Goal: Check status: Check status

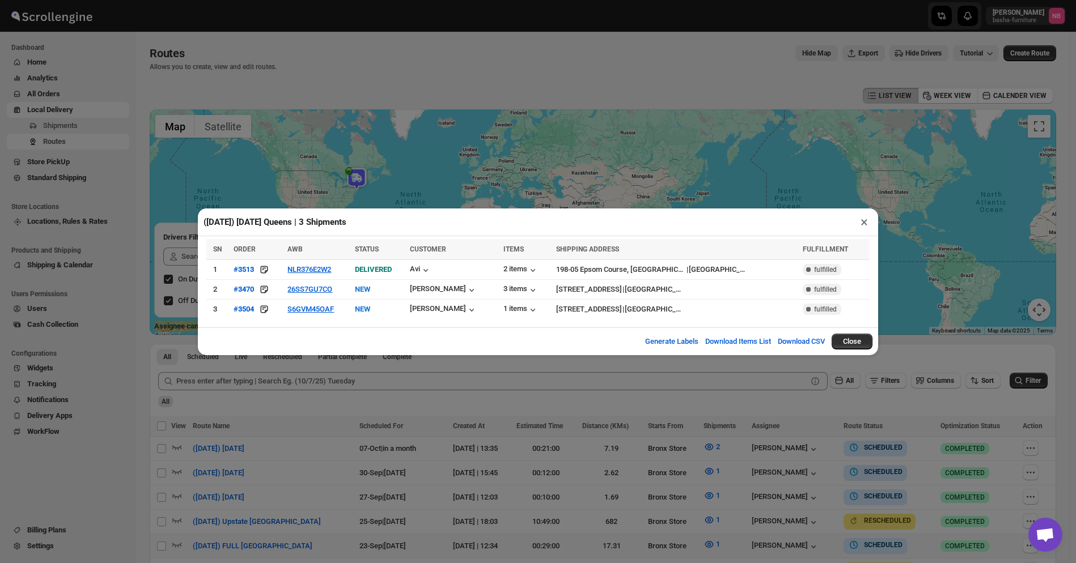
scroll to position [283, 0]
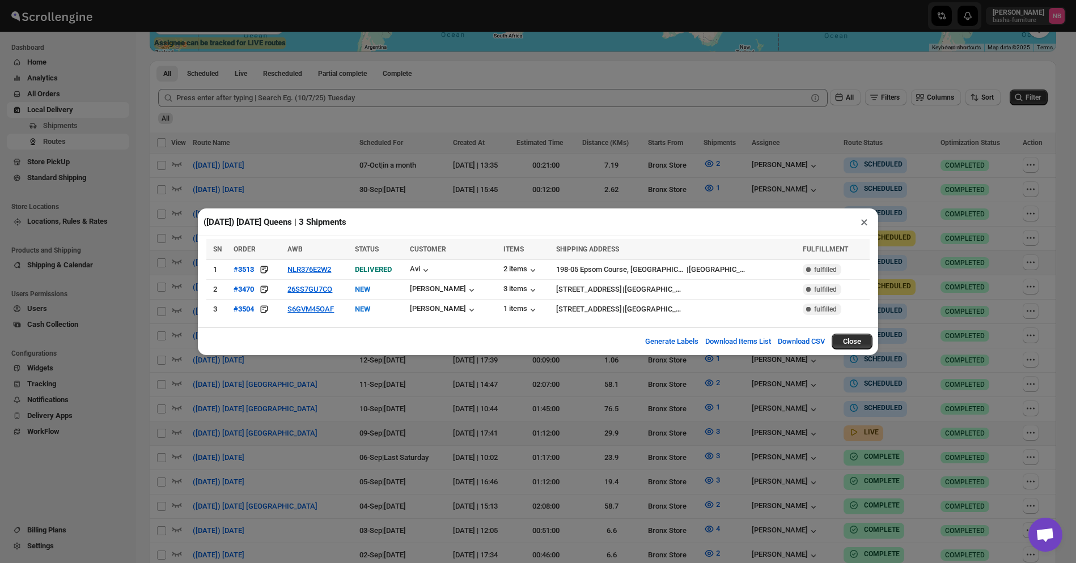
click at [585, 175] on div "([DATE]) [DATE] [GEOGRAPHIC_DATA] | 3 Shipments × SN ORDER AWB STATUS CUSTOMER …" at bounding box center [538, 281] width 1076 height 563
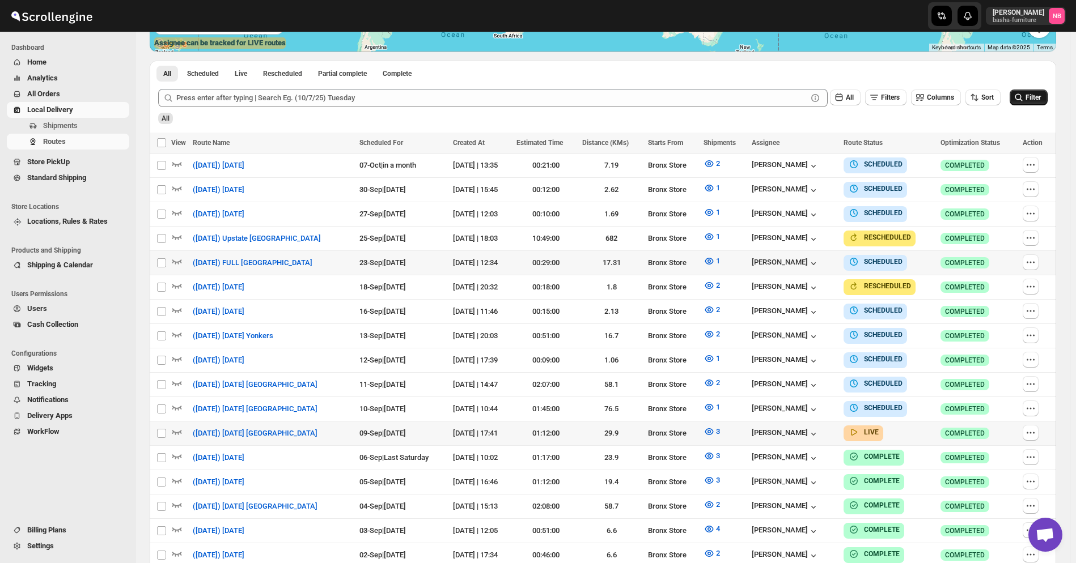
click at [1024, 96] on icon "submit" at bounding box center [1018, 97] width 11 height 11
click at [710, 430] on button "3" at bounding box center [712, 432] width 30 height 18
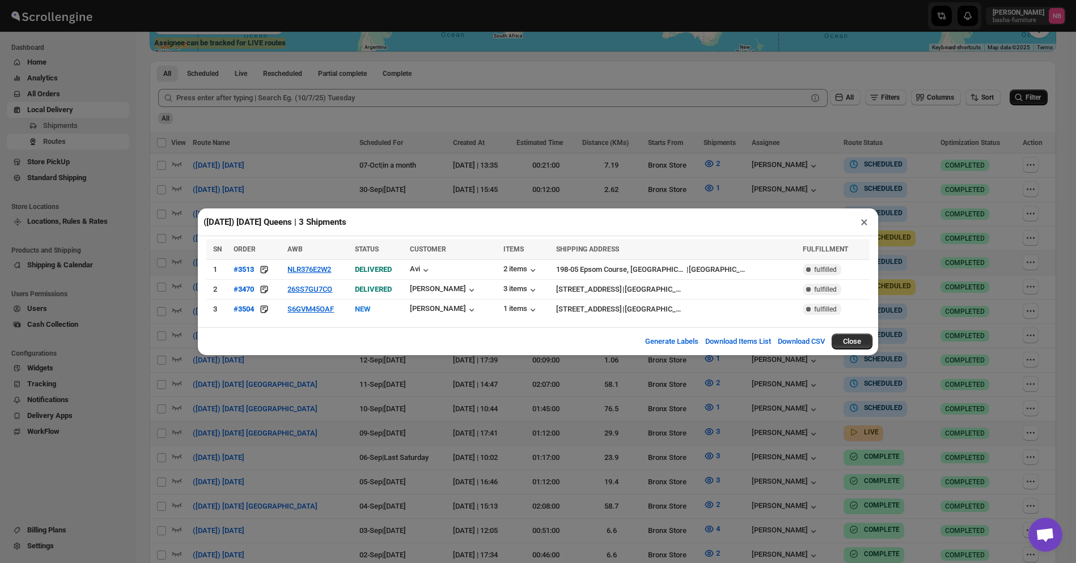
click at [476, 391] on div "([DATE]) [DATE] [GEOGRAPHIC_DATA] | 3 Shipments × SN ORDER AWB STATUS CUSTOMER …" at bounding box center [538, 281] width 1076 height 563
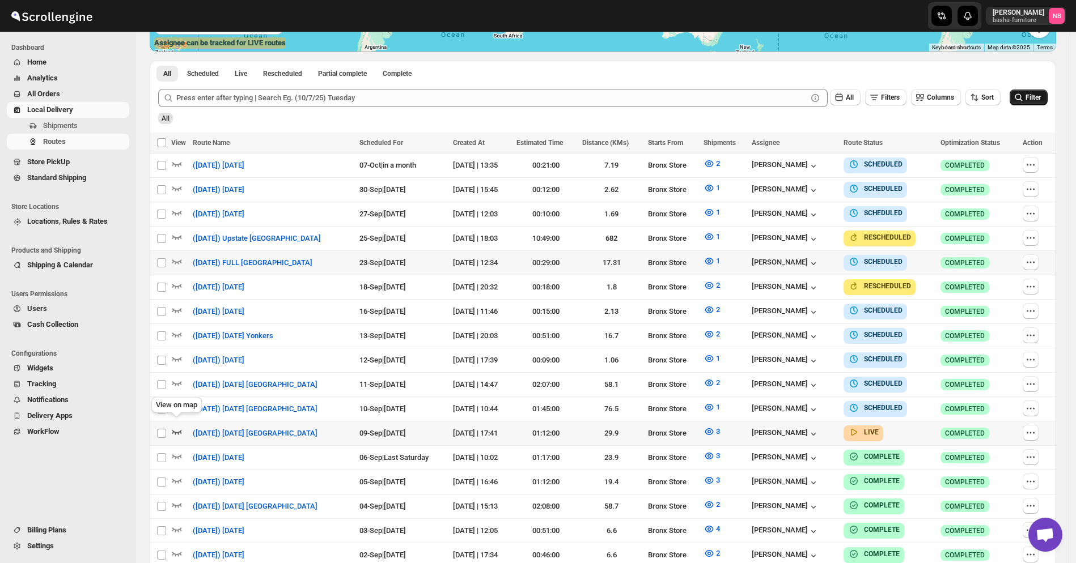
click at [180, 427] on icon "button" at bounding box center [176, 431] width 11 height 11
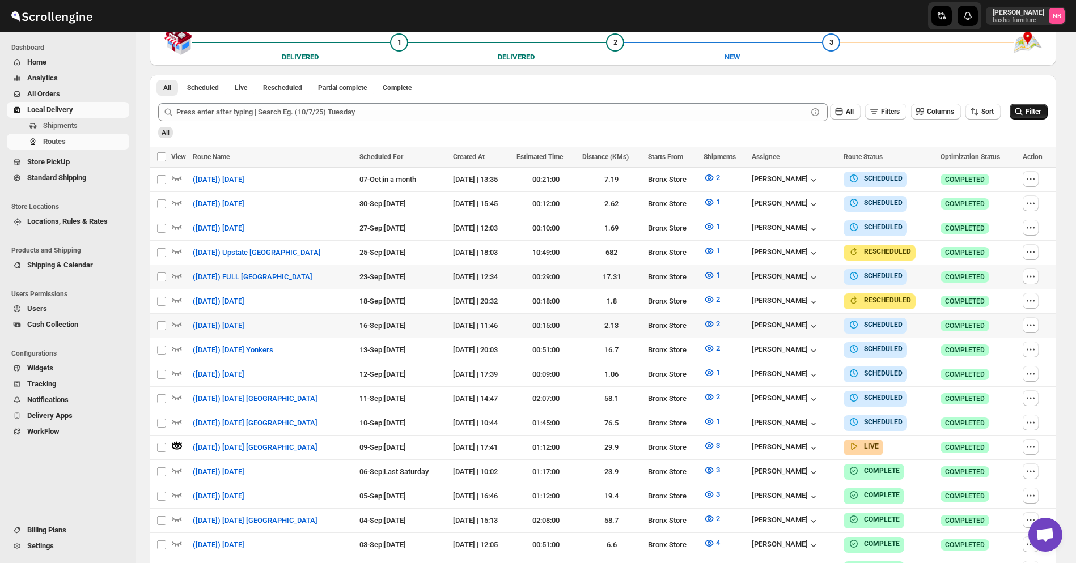
scroll to position [0, 0]
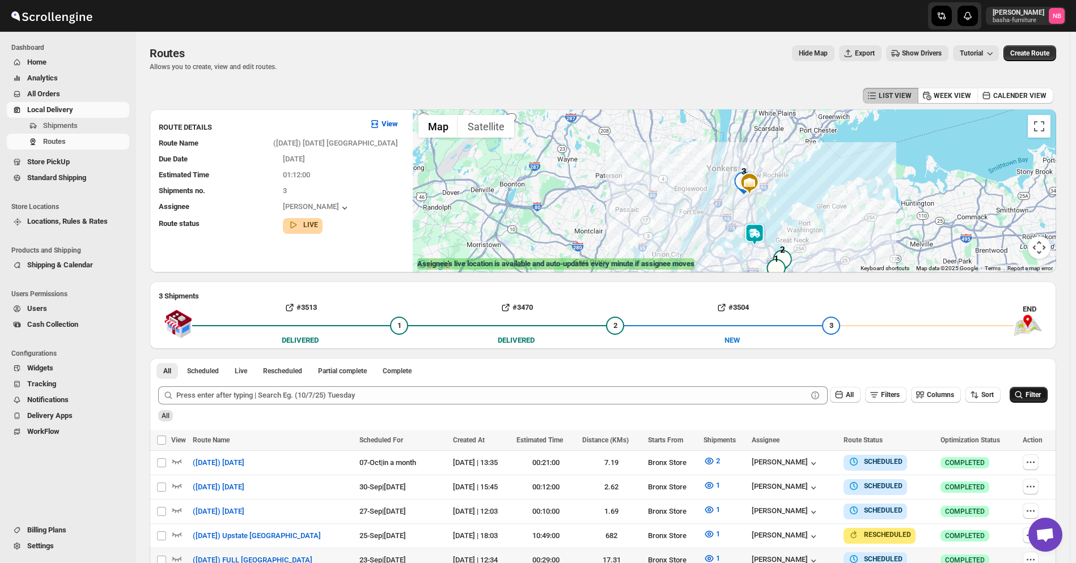
drag, startPoint x: 761, startPoint y: 194, endPoint x: 800, endPoint y: 265, distance: 80.9
click at [800, 265] on div at bounding box center [734, 190] width 643 height 163
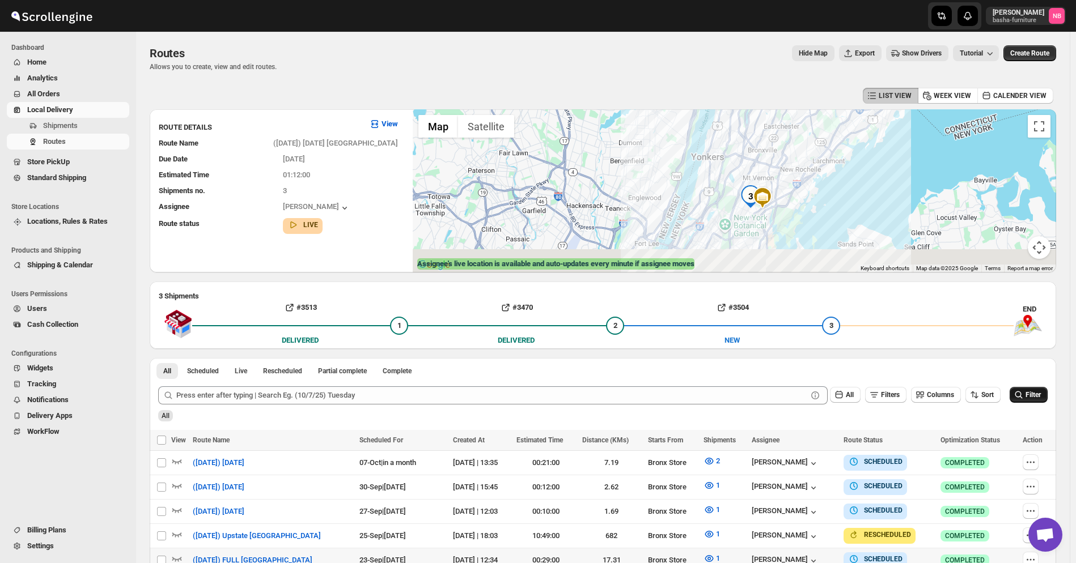
drag, startPoint x: 773, startPoint y: 229, endPoint x: 786, endPoint y: 156, distance: 73.7
click at [786, 156] on div at bounding box center [734, 190] width 643 height 163
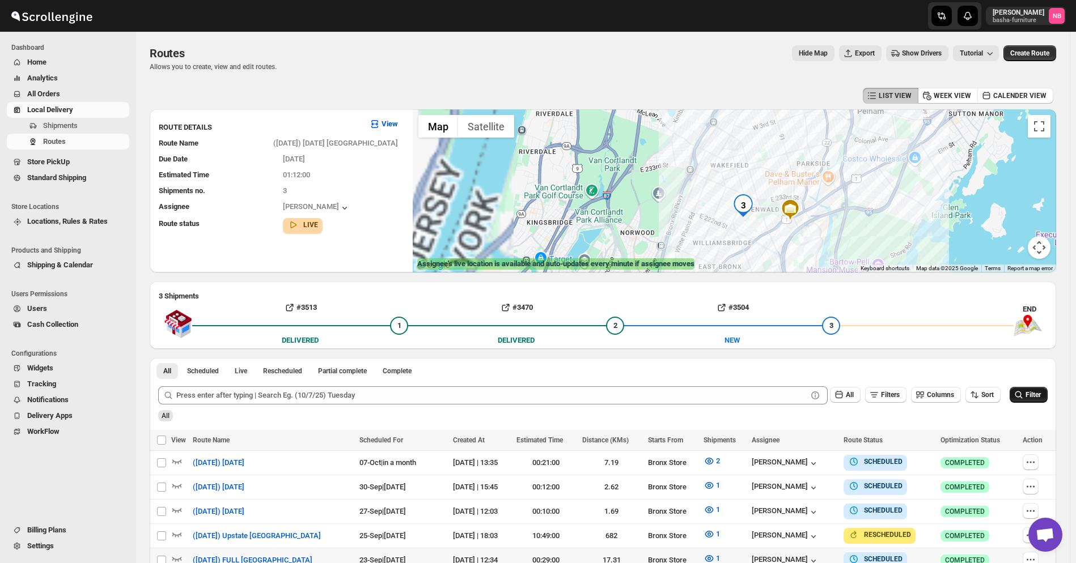
drag, startPoint x: 737, startPoint y: 219, endPoint x: 831, endPoint y: 224, distance: 93.6
click at [831, 224] on div at bounding box center [734, 190] width 643 height 163
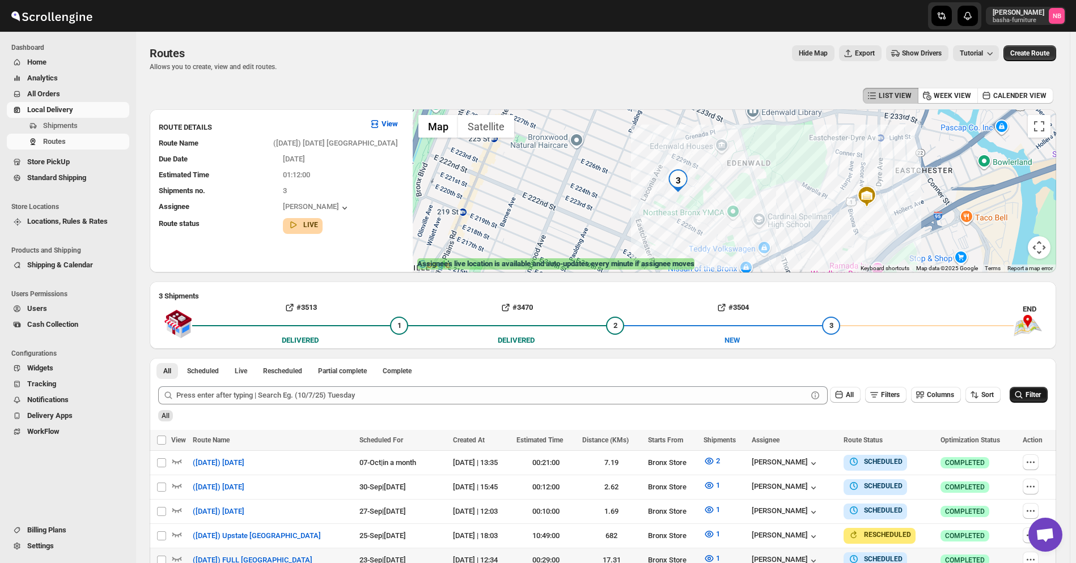
drag, startPoint x: 787, startPoint y: 240, endPoint x: 817, endPoint y: 236, distance: 30.9
click at [817, 236] on div at bounding box center [734, 190] width 643 height 163
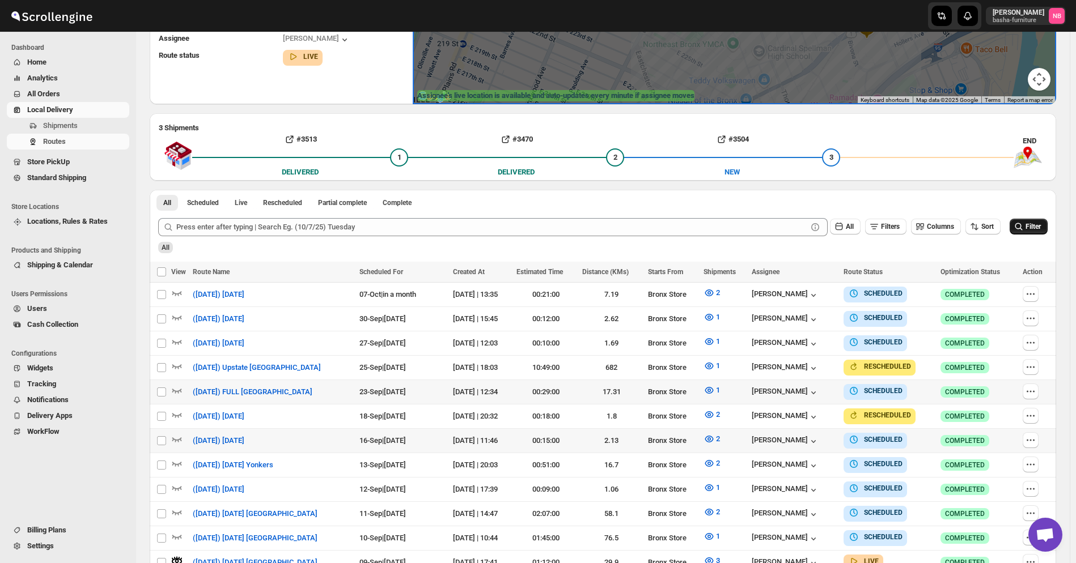
scroll to position [170, 0]
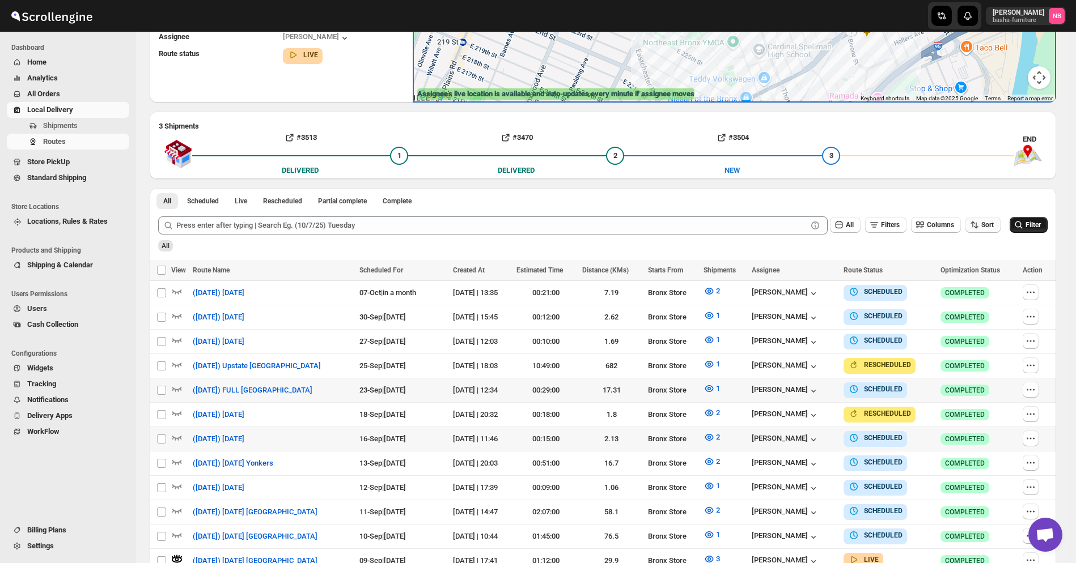
click at [994, 223] on span "Sort" at bounding box center [987, 225] width 12 height 8
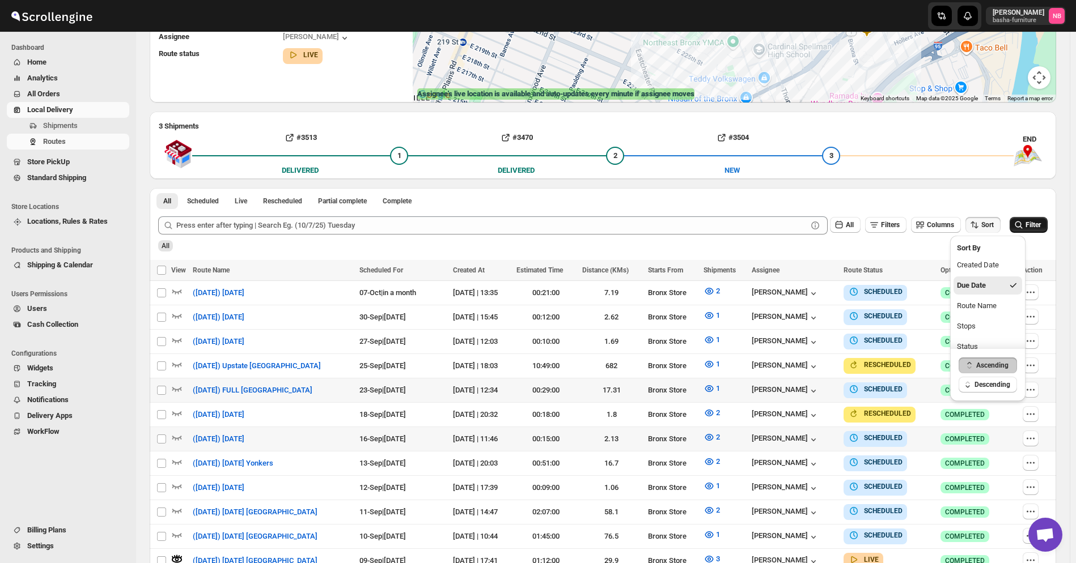
click at [946, 201] on div "All Scheduled Live Rescheduled Partial complete Complete More views All Schedul…" at bounding box center [603, 198] width 906 height 20
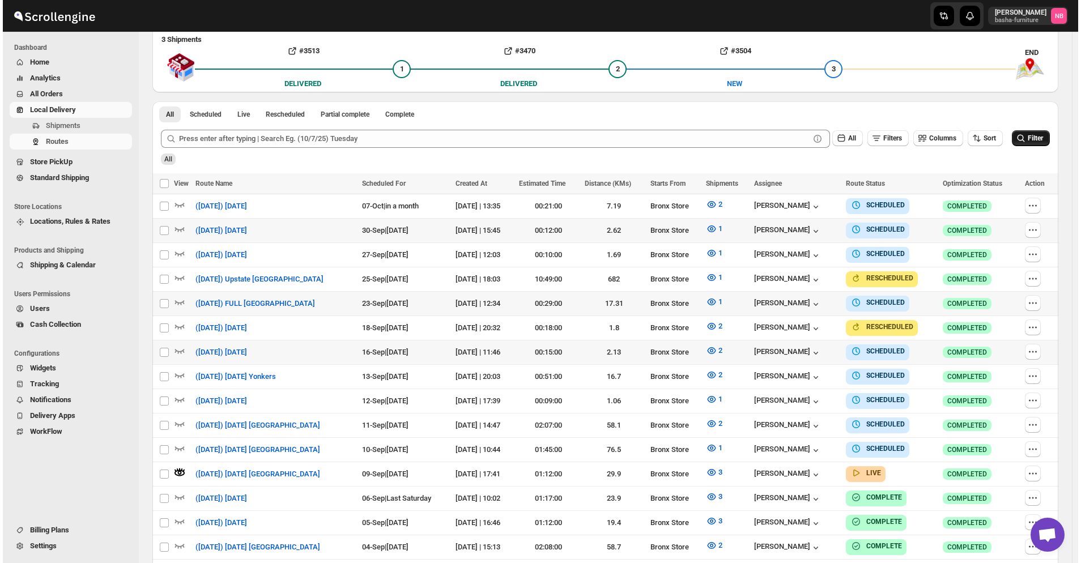
scroll to position [283, 0]
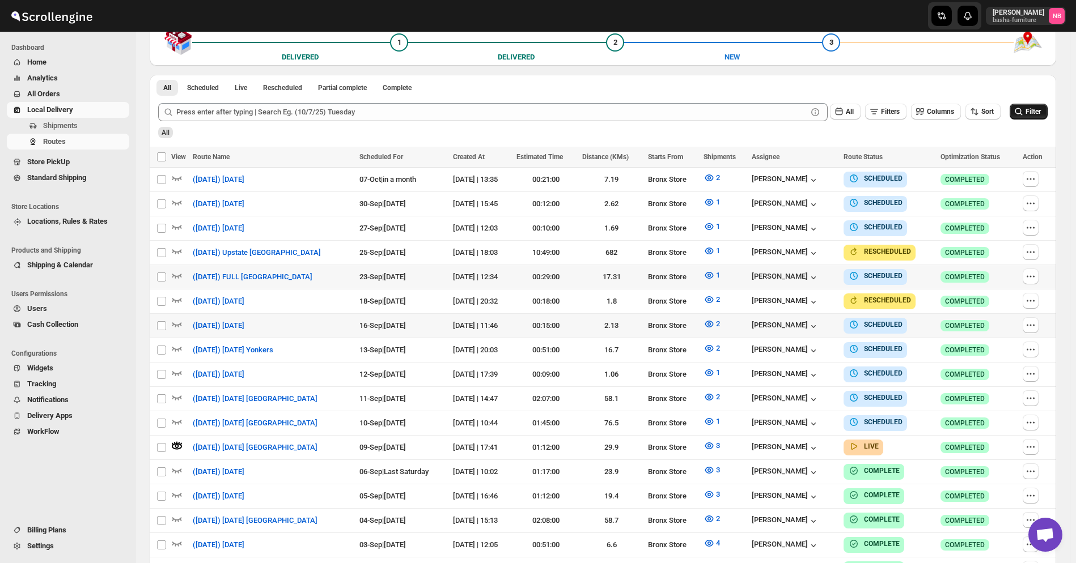
click at [1028, 118] on button "Filter" at bounding box center [1028, 112] width 38 height 16
click at [715, 440] on icon "button" at bounding box center [708, 445] width 11 height 11
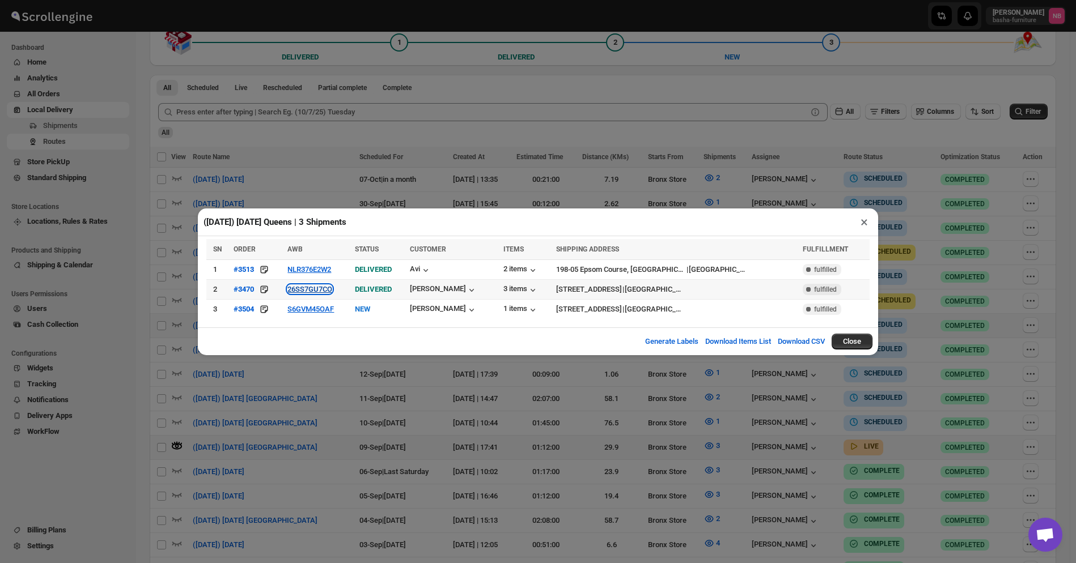
click at [309, 287] on button "26SS7GU7CO" at bounding box center [309, 289] width 45 height 9
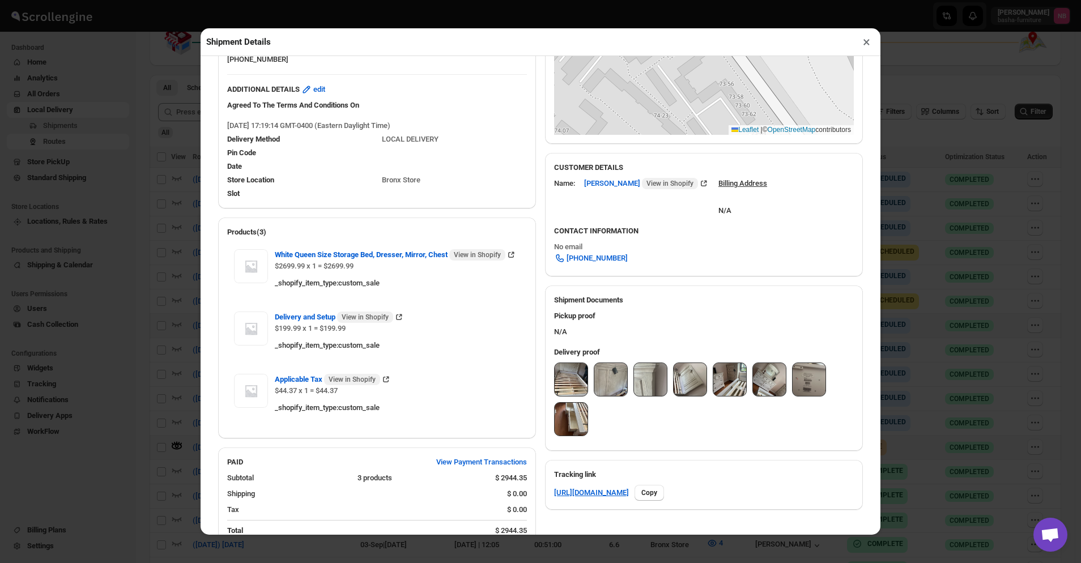
scroll to position [340, 0]
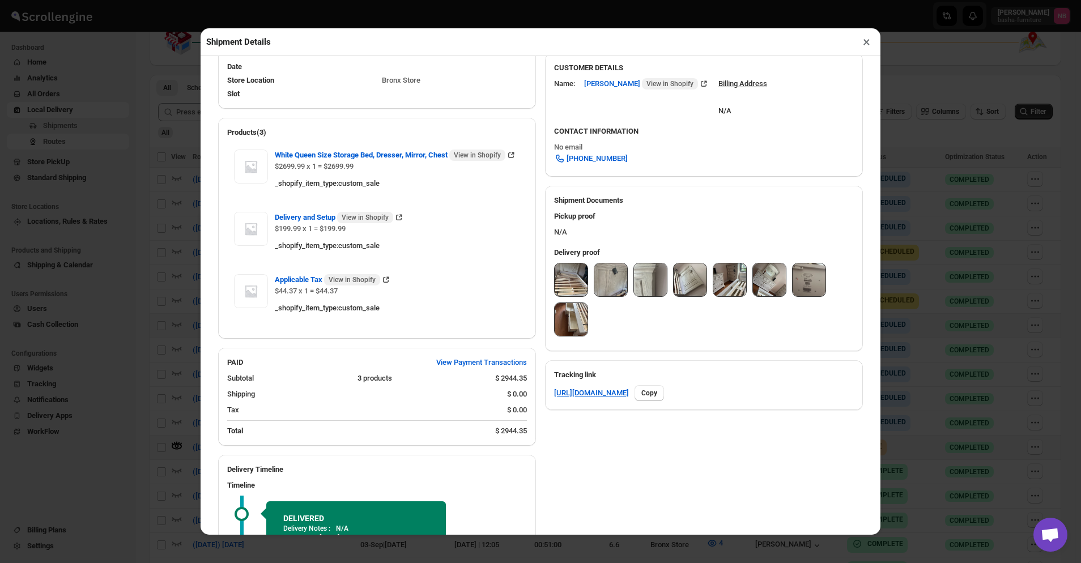
click at [580, 313] on img at bounding box center [571, 319] width 33 height 33
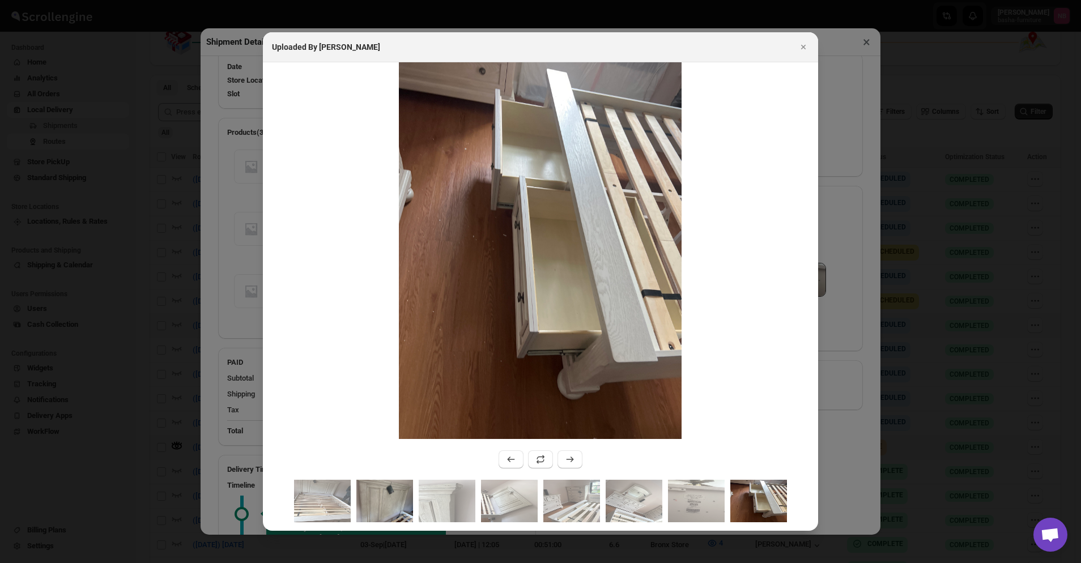
click at [388, 493] on img ":r1mv1:" at bounding box center [384, 501] width 57 height 43
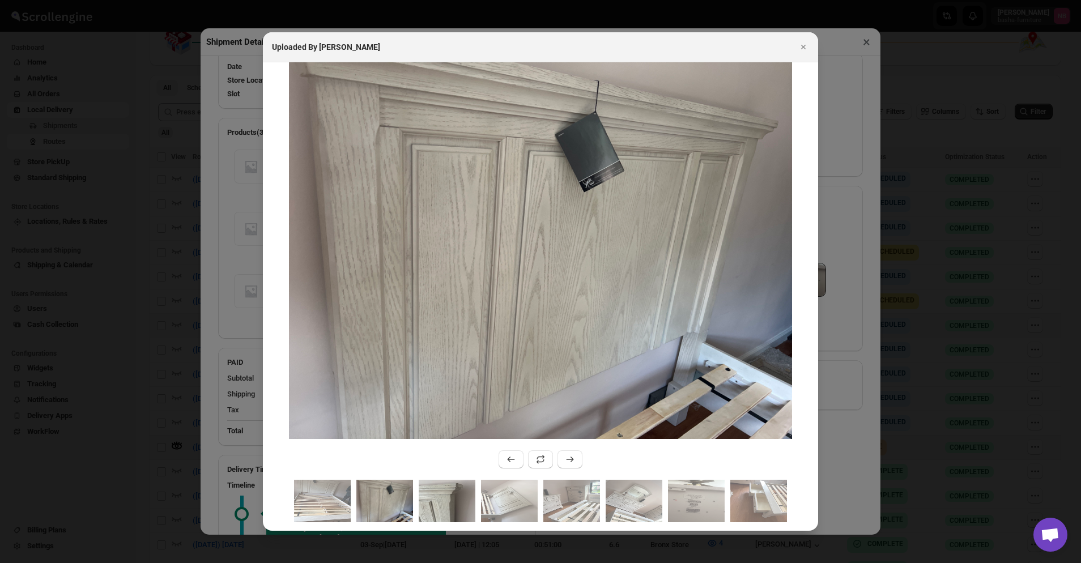
click at [437, 499] on img ":r1mv1:" at bounding box center [447, 501] width 57 height 43
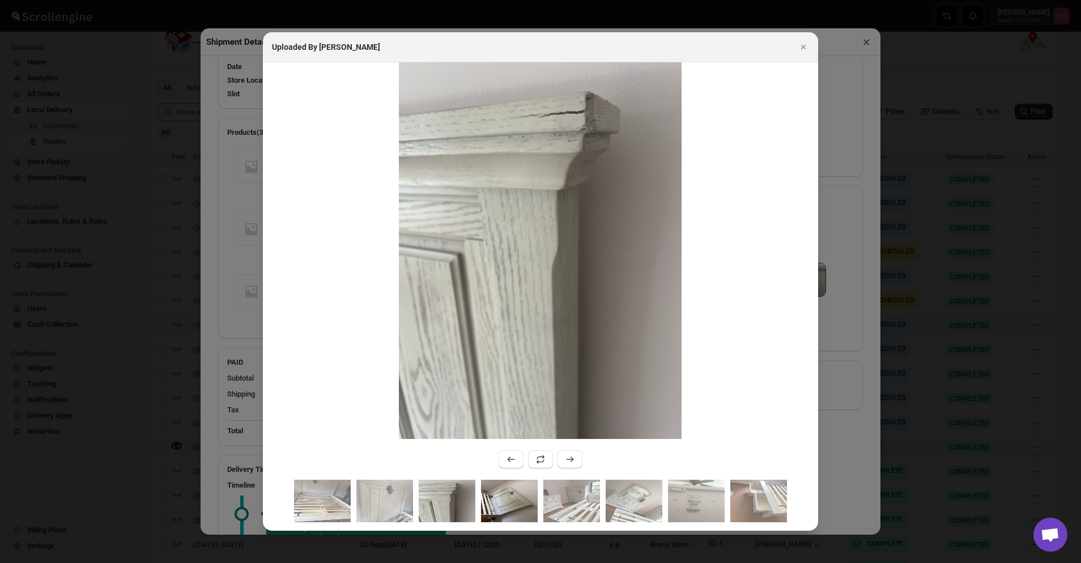
click at [520, 504] on img ":r1mv1:" at bounding box center [509, 501] width 57 height 43
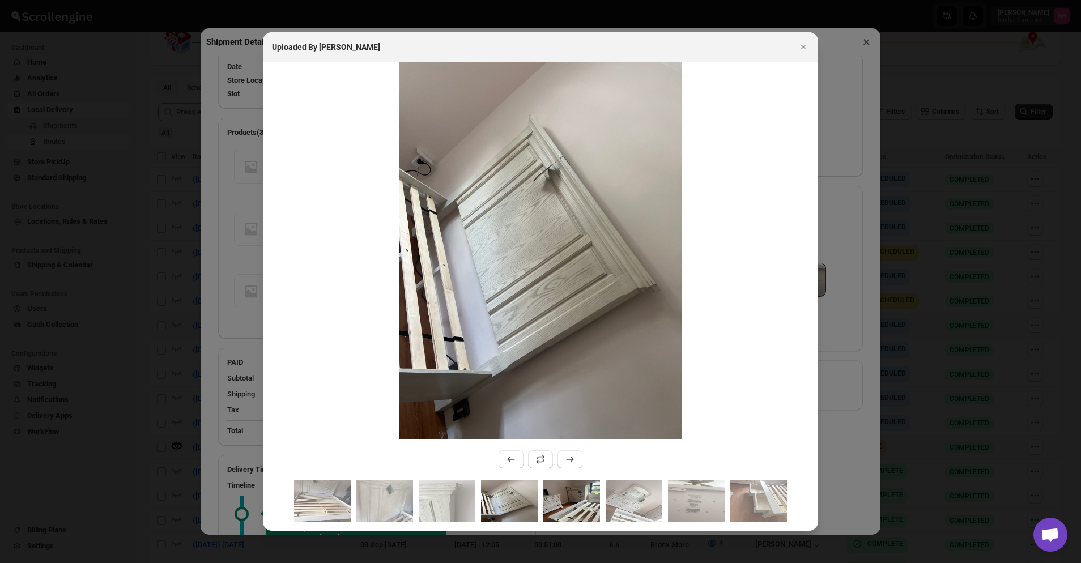
click at [579, 489] on img ":r1mv1:" at bounding box center [572, 501] width 57 height 43
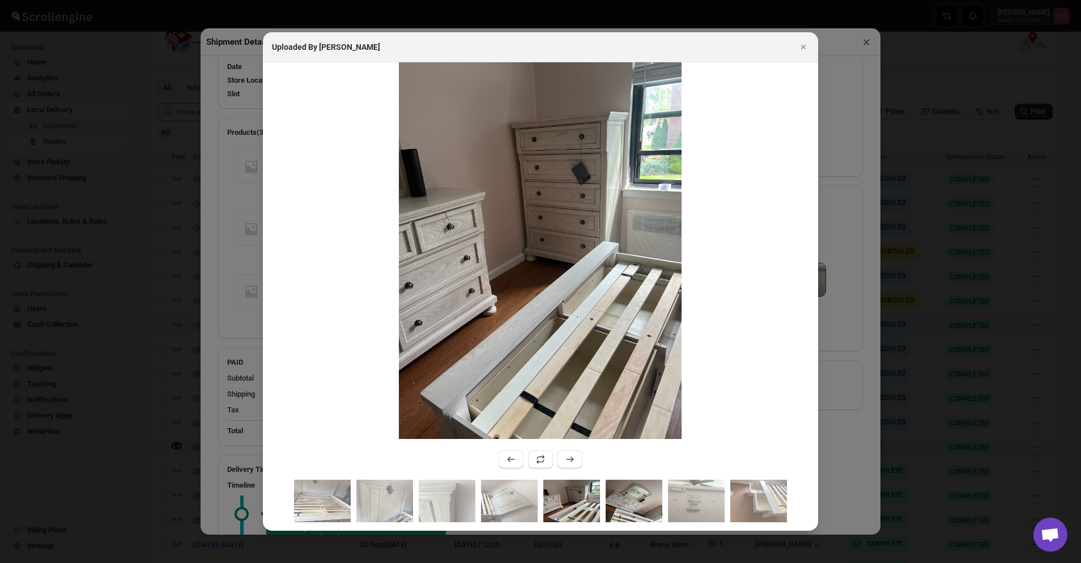
click at [642, 500] on img ":r1mv1:" at bounding box center [634, 501] width 57 height 43
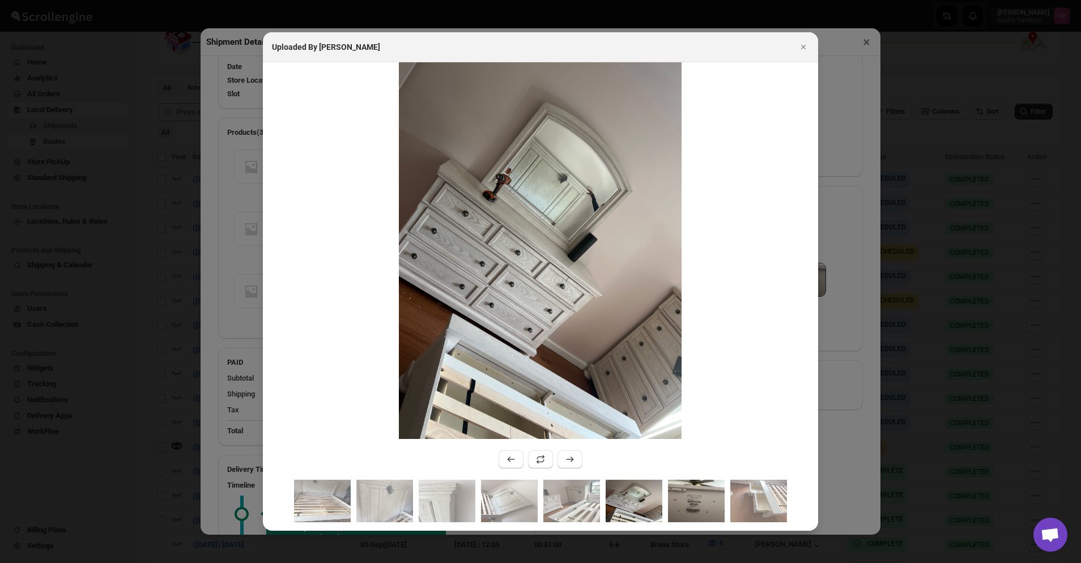
click at [702, 490] on img ":r1mv1:" at bounding box center [696, 501] width 57 height 43
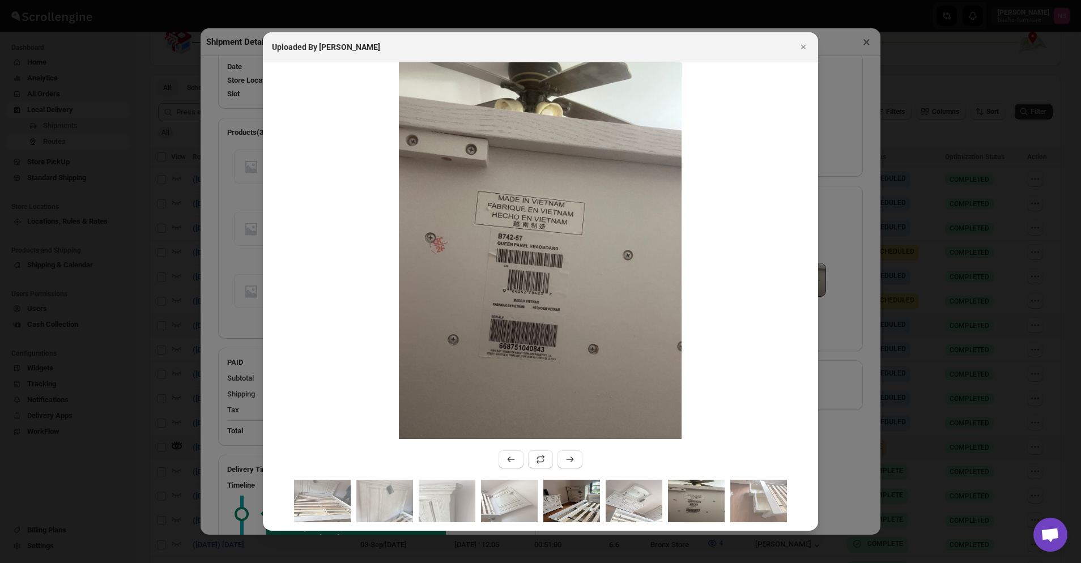
click at [567, 499] on img ":r1mv1:" at bounding box center [572, 501] width 57 height 43
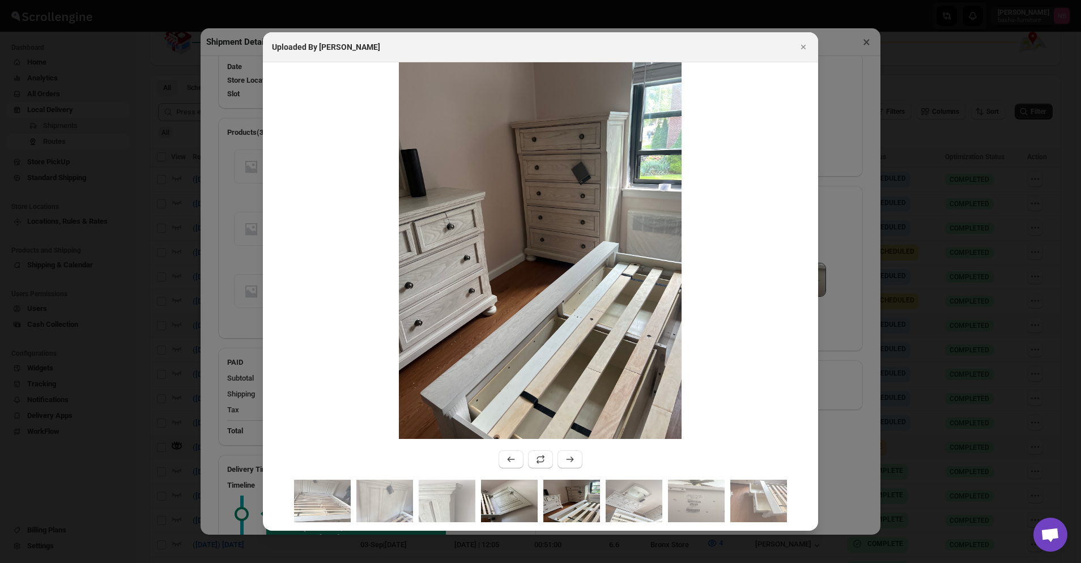
click at [512, 498] on img ":r1mv1:" at bounding box center [509, 501] width 57 height 43
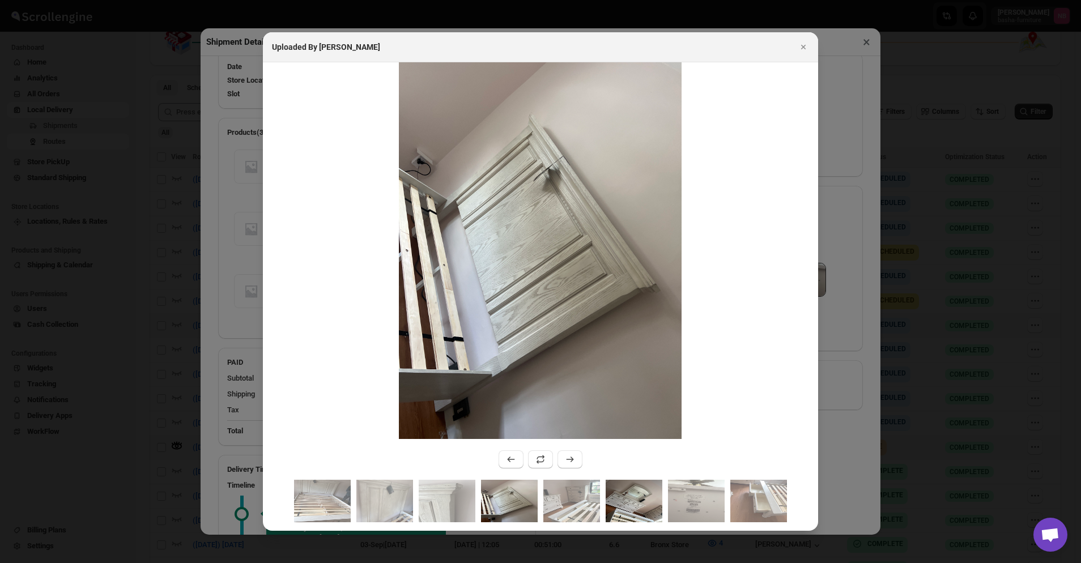
click at [621, 507] on img ":r1mv1:" at bounding box center [634, 501] width 57 height 43
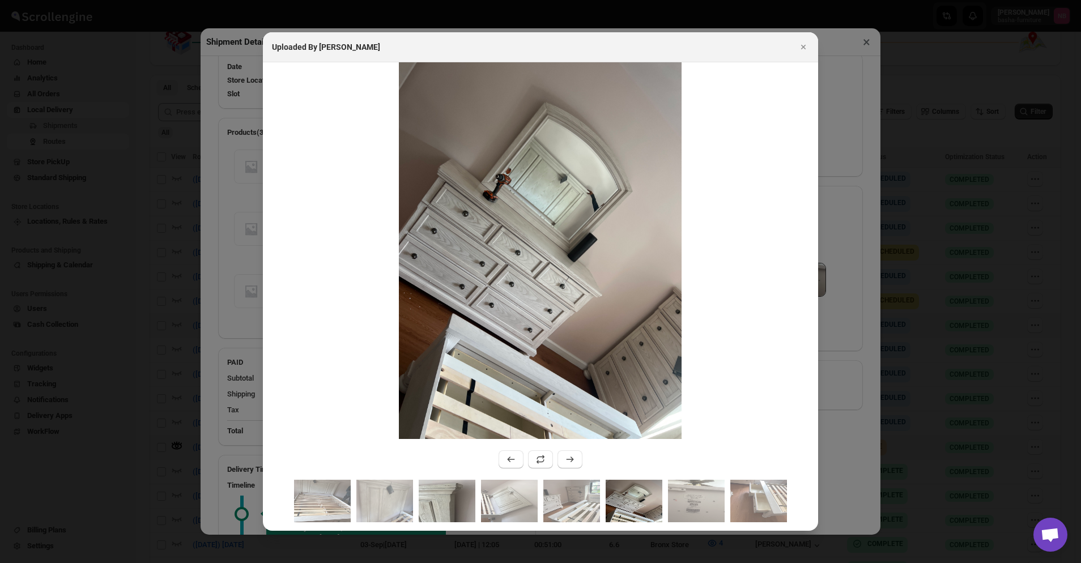
click at [423, 509] on img ":r1mv1:" at bounding box center [447, 501] width 57 height 43
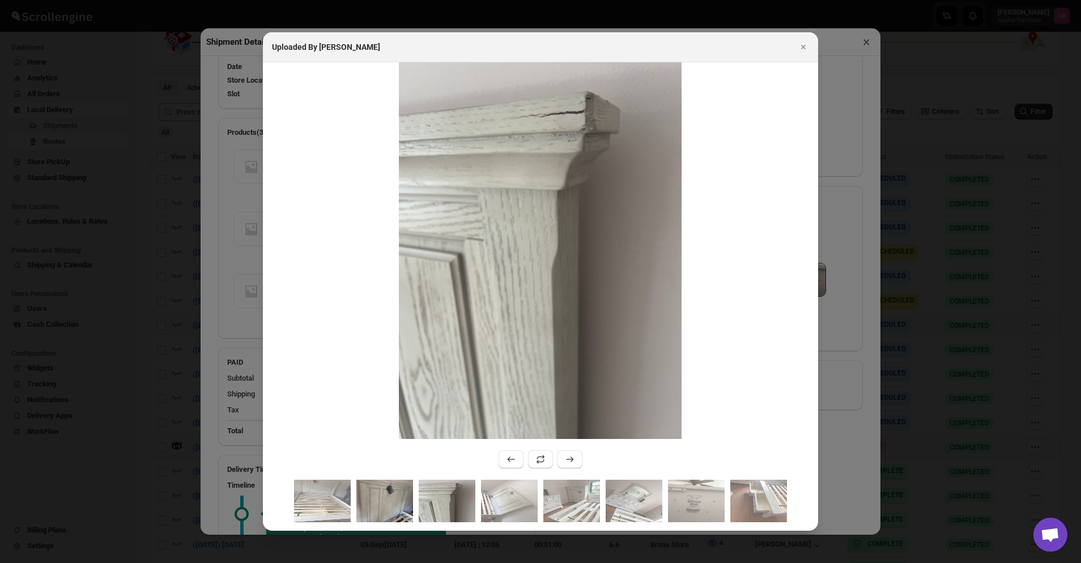
click at [359, 502] on img ":r1mv1:" at bounding box center [384, 501] width 57 height 43
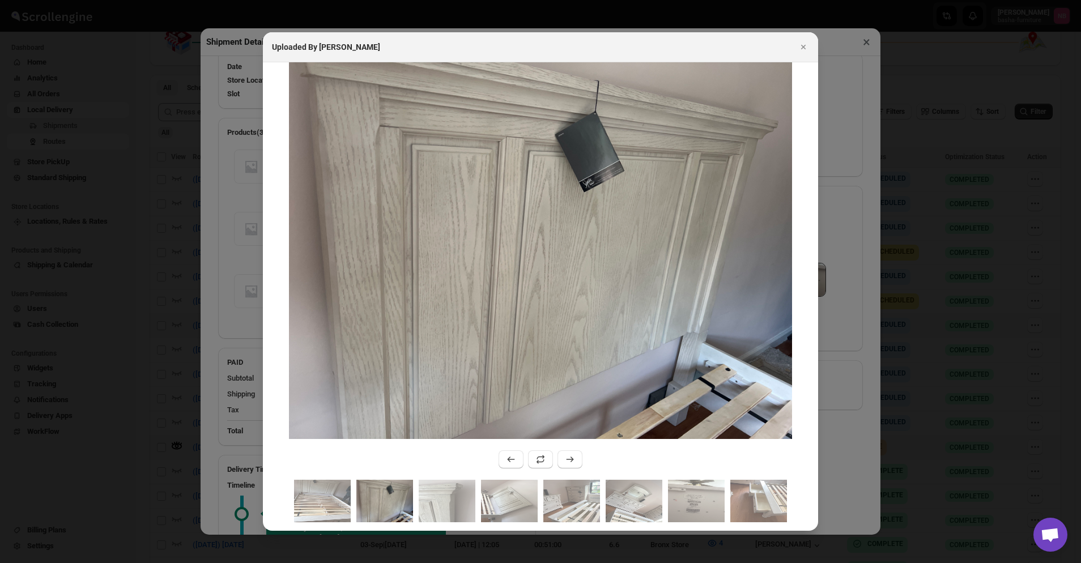
click at [289, 496] on div ":r1mv1:" at bounding box center [540, 505] width 555 height 51
click at [733, 506] on img ":r1mv1:" at bounding box center [759, 501] width 57 height 43
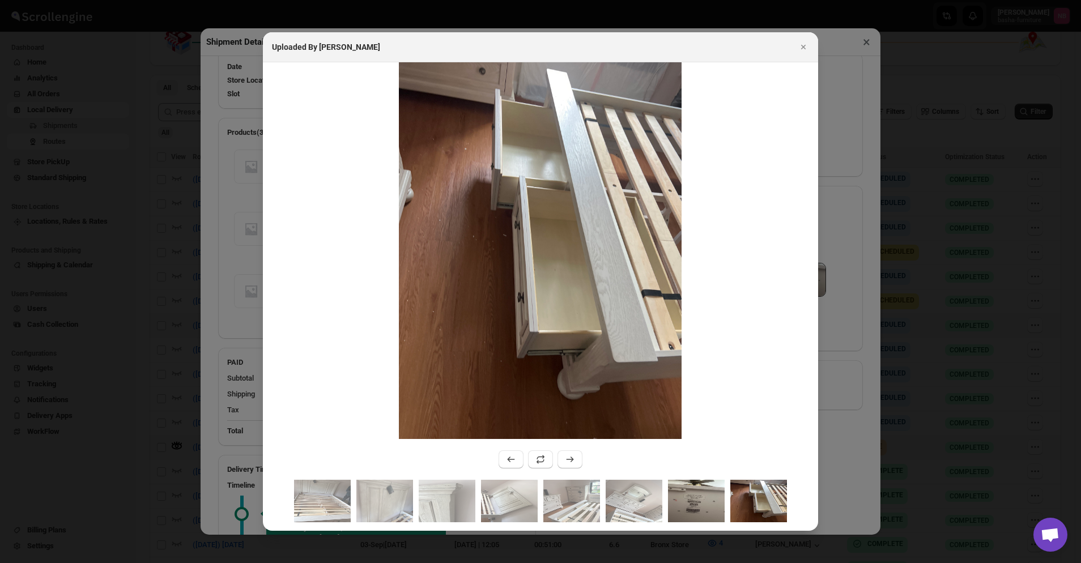
click at [694, 505] on img ":r1mv1:" at bounding box center [696, 501] width 57 height 43
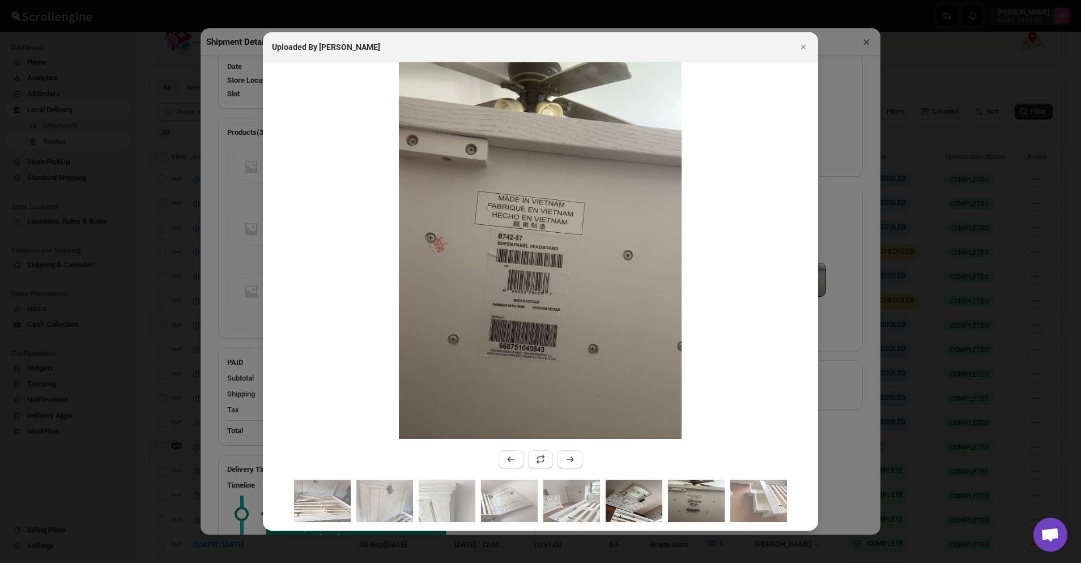
click at [635, 502] on img ":r1mv1:" at bounding box center [634, 501] width 57 height 43
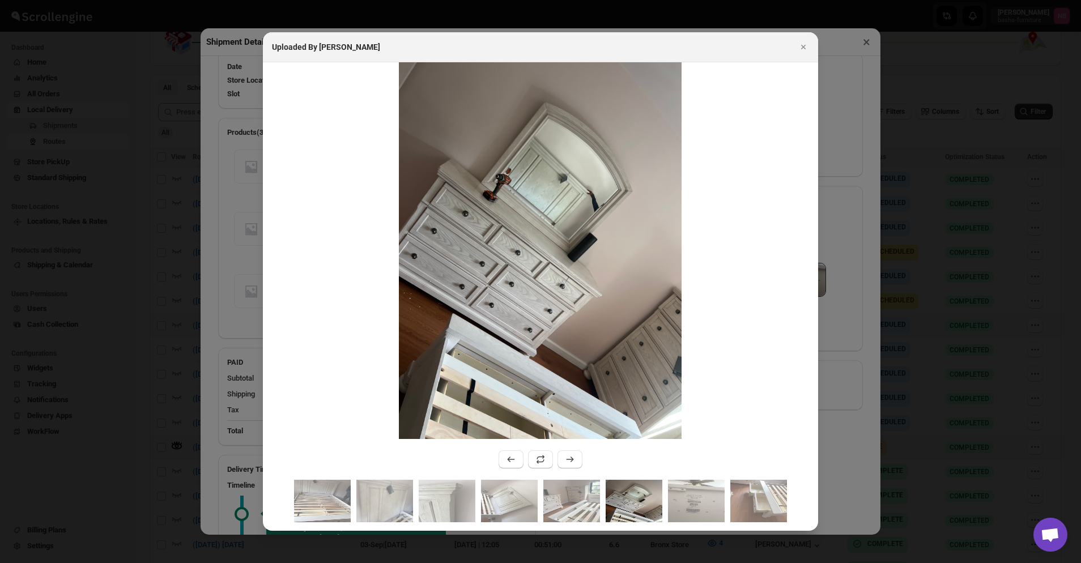
click at [606, 501] on img ":r1mv1:" at bounding box center [634, 501] width 57 height 43
click at [570, 501] on img ":r1mv1:" at bounding box center [572, 501] width 57 height 43
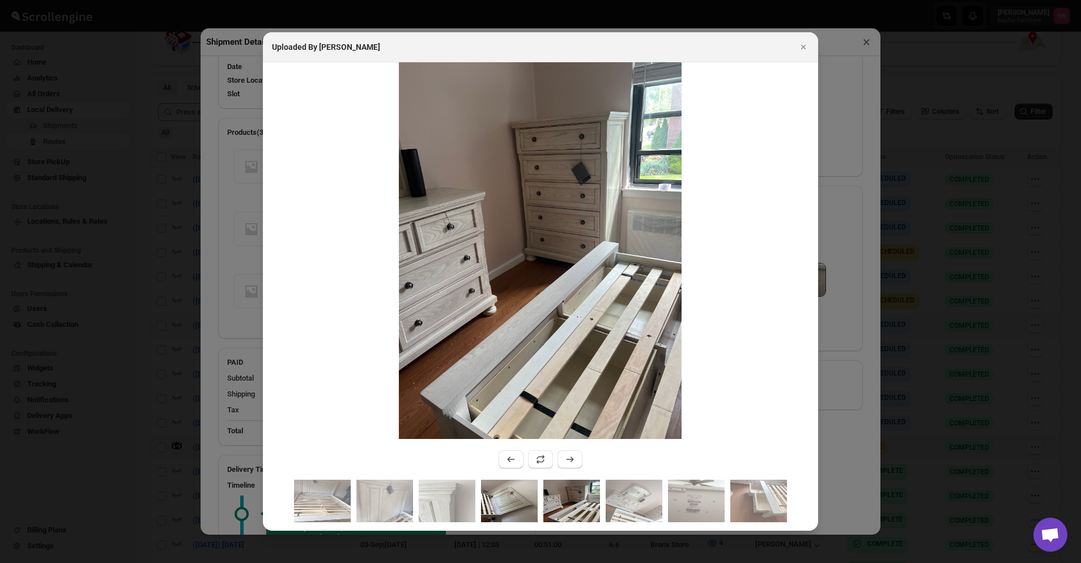
click at [516, 501] on img ":r1mv1:" at bounding box center [509, 501] width 57 height 43
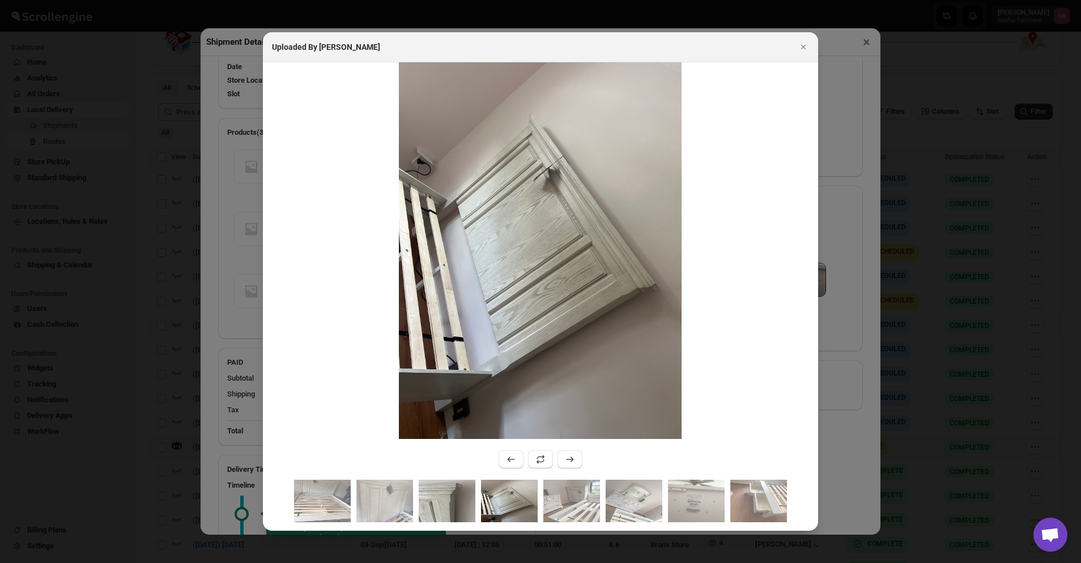
click at [426, 499] on img ":r1mv1:" at bounding box center [447, 501] width 57 height 43
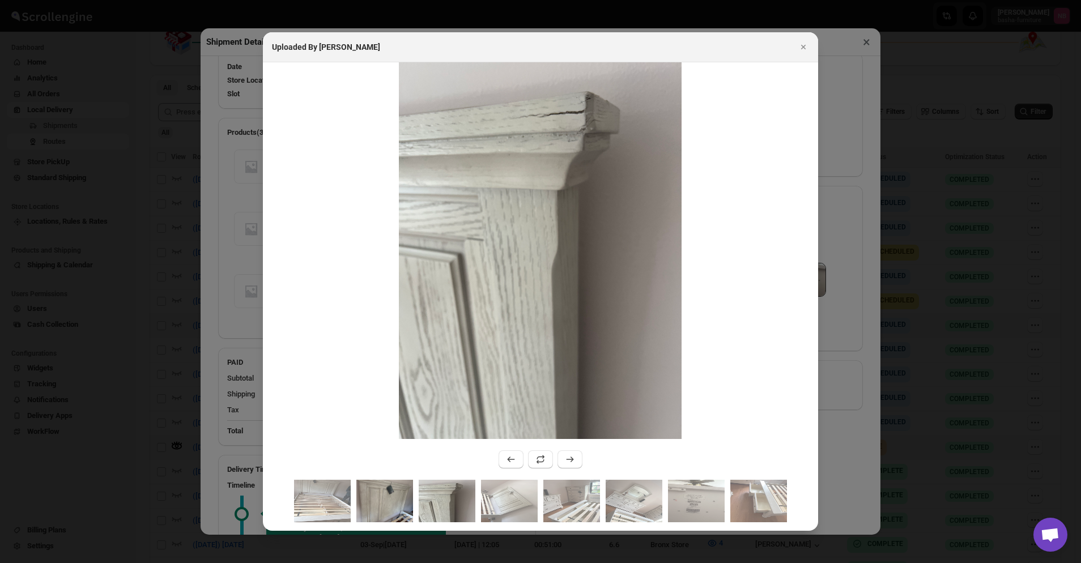
click at [392, 498] on img ":r1mv1:" at bounding box center [384, 501] width 57 height 43
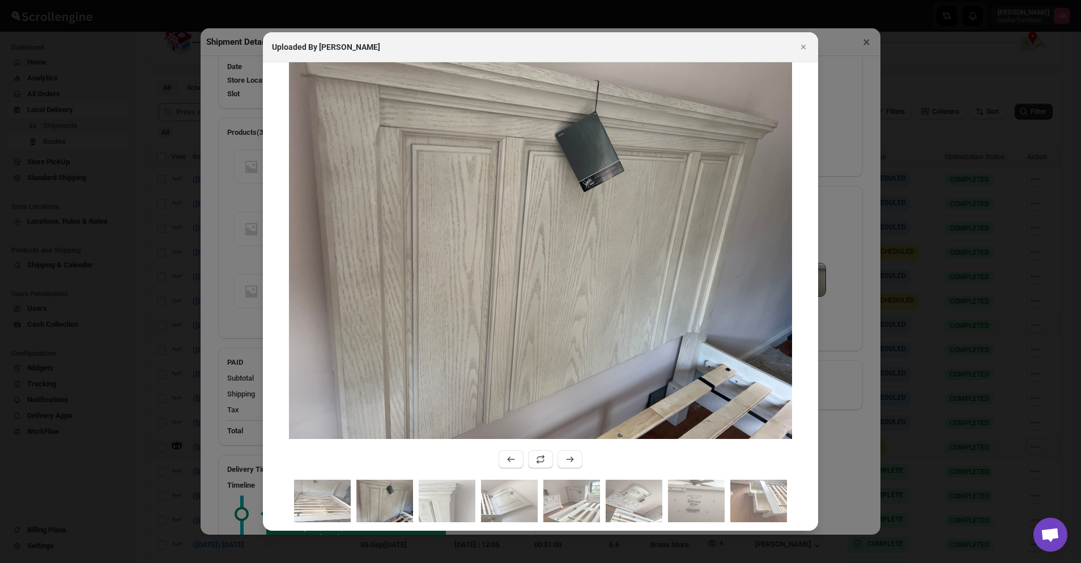
click at [363, 497] on img ":r1mv1:" at bounding box center [384, 501] width 57 height 43
click at [317, 492] on img ":r1mv1:" at bounding box center [322, 501] width 57 height 43
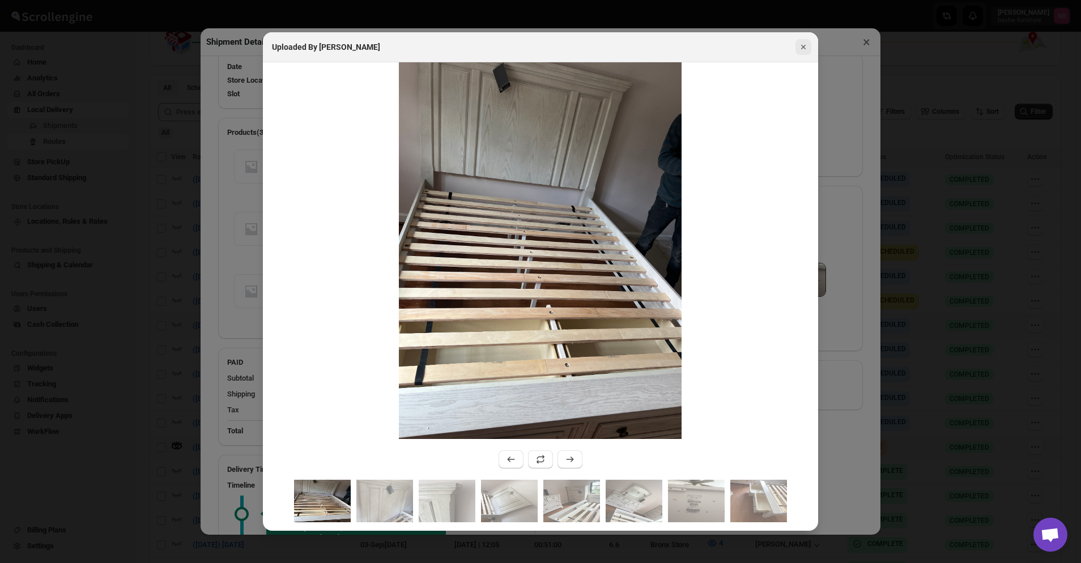
click at [803, 48] on icon "Close" at bounding box center [803, 47] width 5 height 5
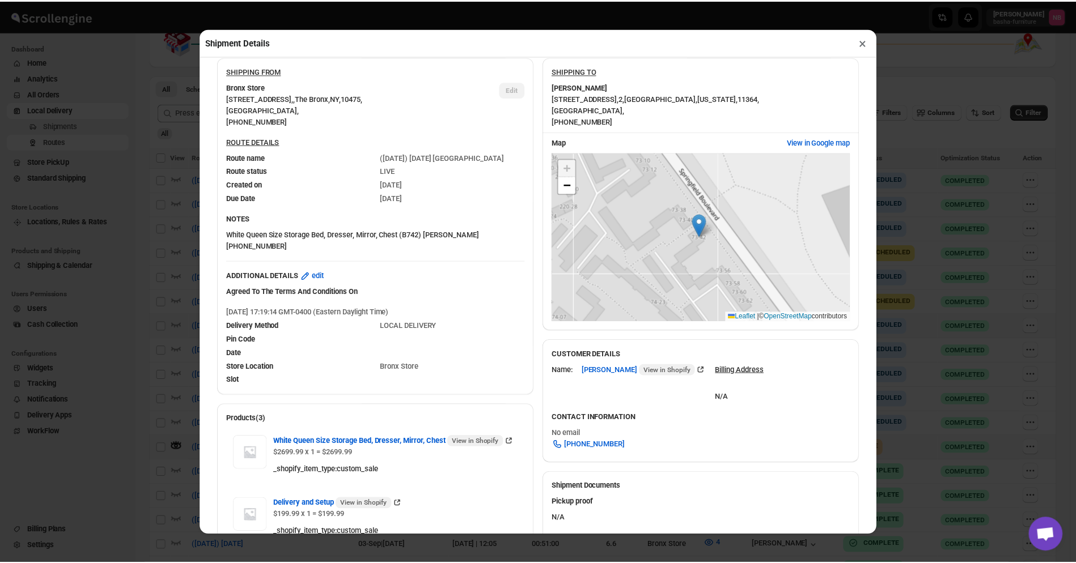
scroll to position [0, 0]
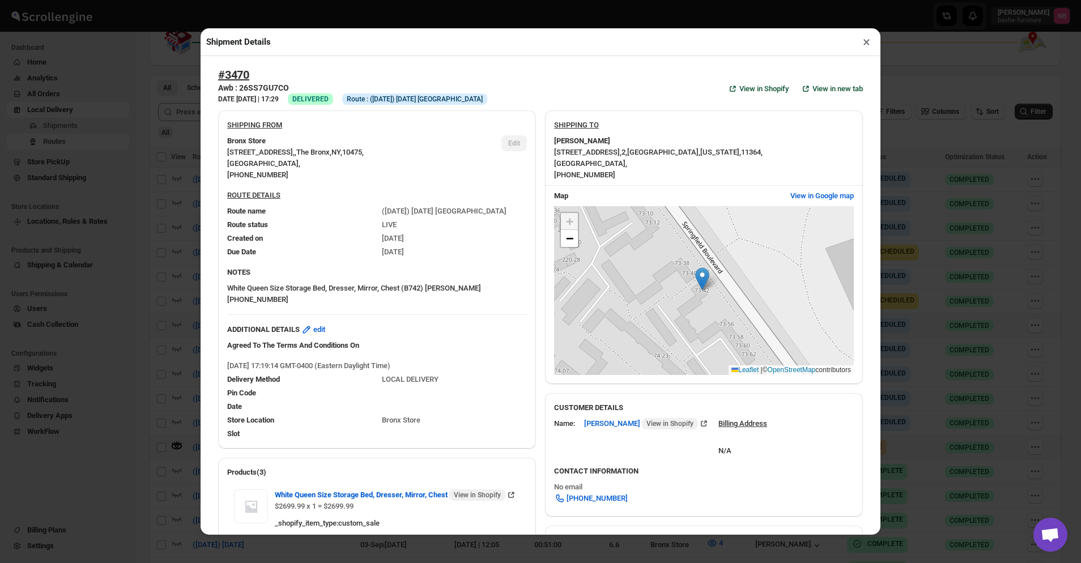
click at [864, 46] on button "×" at bounding box center [867, 42] width 16 height 16
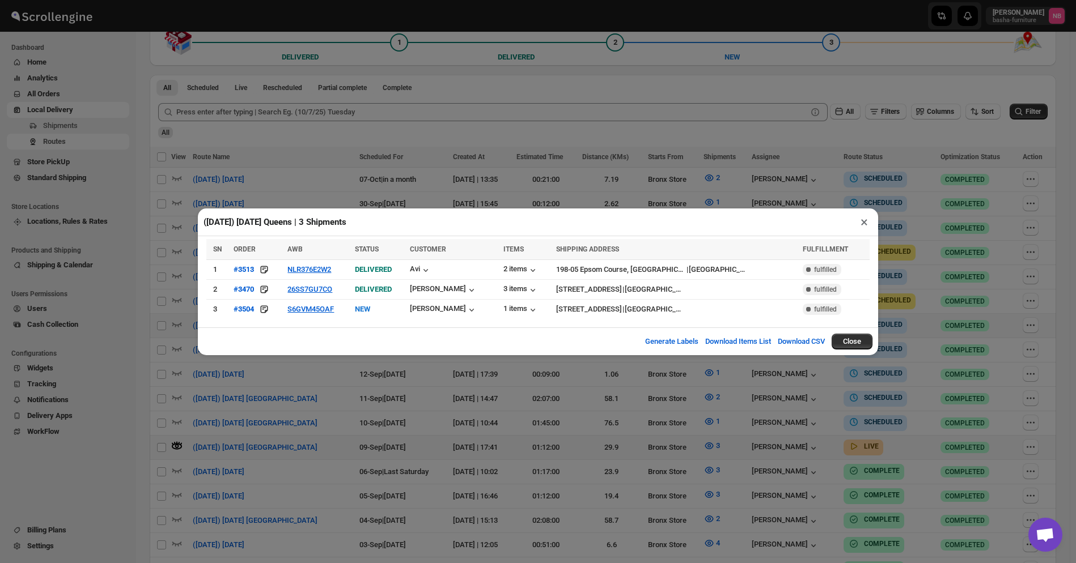
click at [596, 165] on div "([DATE]) [DATE] [GEOGRAPHIC_DATA] | 3 Shipments × SN ORDER AWB STATUS CUSTOMER …" at bounding box center [538, 281] width 1076 height 563
